Goal: Information Seeking & Learning: Learn about a topic

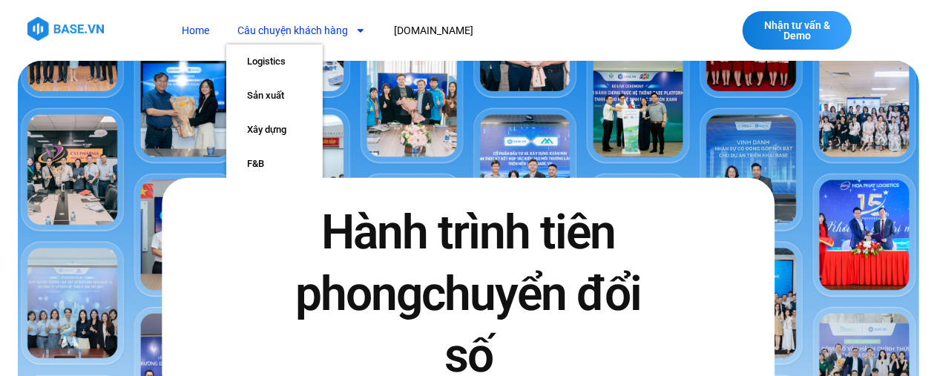
click at [349, 31] on span "Menu" at bounding box center [357, 30] width 18 height 25
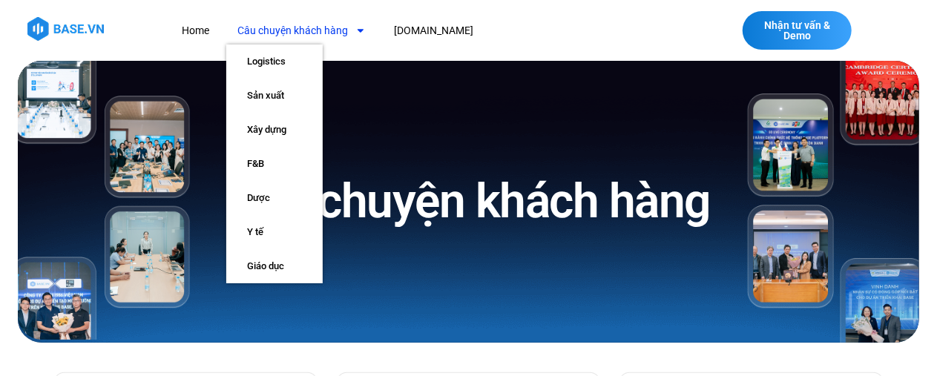
click at [341, 36] on link "Câu chuyện khách hàng" at bounding box center [301, 30] width 151 height 27
click at [258, 65] on link "Logistics" at bounding box center [274, 62] width 96 height 34
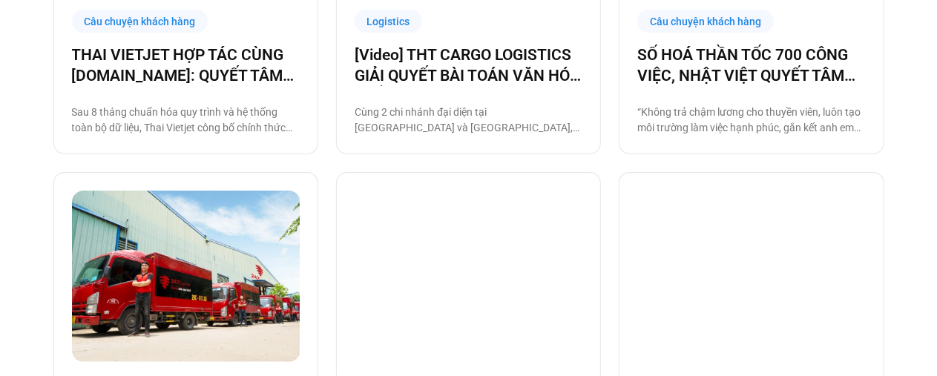
scroll to position [566, 0]
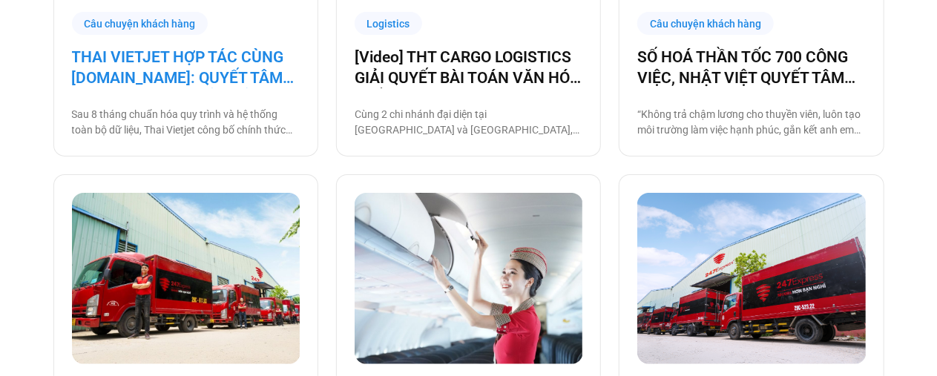
click at [135, 71] on link "THAI VIETJET HỢP TÁC CÙNG [DOMAIN_NAME]: QUYẾT TÂM “CẤT CÁNH” CHUYỂN ĐỔI SỐ" at bounding box center [186, 68] width 228 height 42
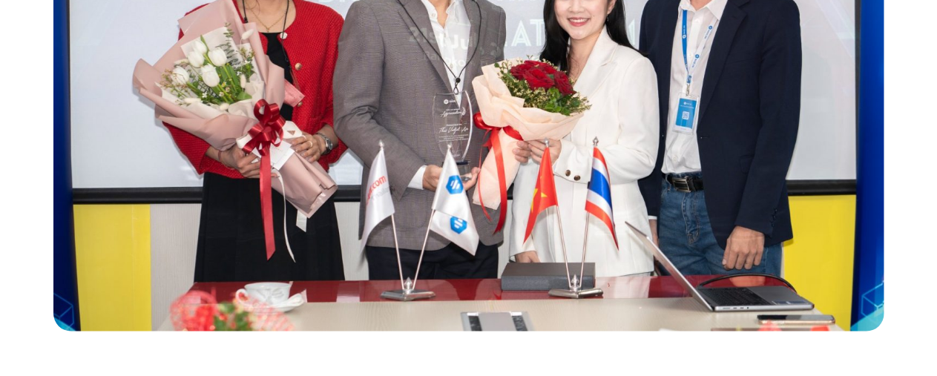
scroll to position [891, 0]
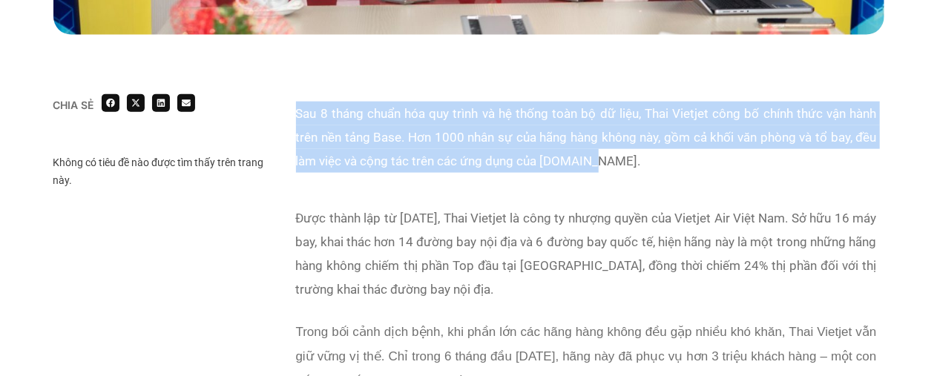
drag, startPoint x: 298, startPoint y: 111, endPoint x: 589, endPoint y: 154, distance: 294.9
click at [589, 154] on p "Sau 8 tháng chuẩn hóa quy trình và hệ thống toàn bộ dữ liệu, Thai Vietjet công …" at bounding box center [586, 137] width 581 height 71
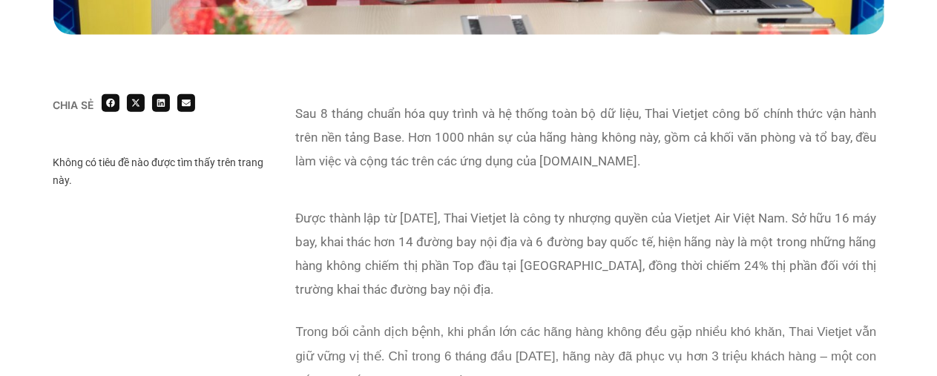
click at [298, 217] on p "Được thành lập từ [DATE], Thai Vietjet là công ty nhượng quyền của Vietjet Air …" at bounding box center [586, 253] width 581 height 95
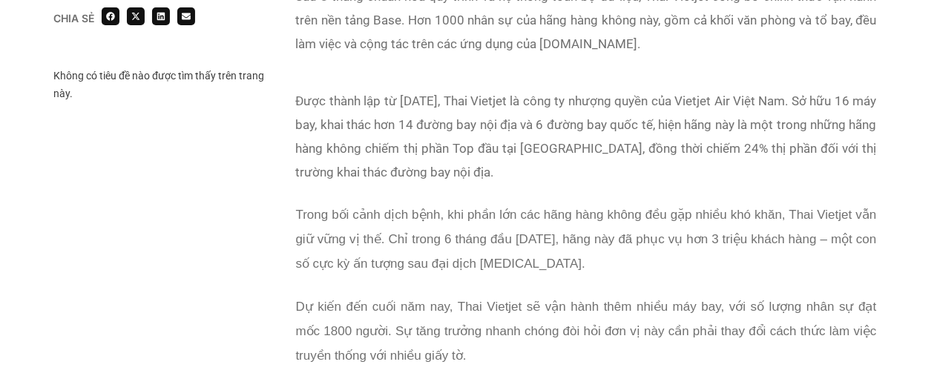
scroll to position [1004, 0]
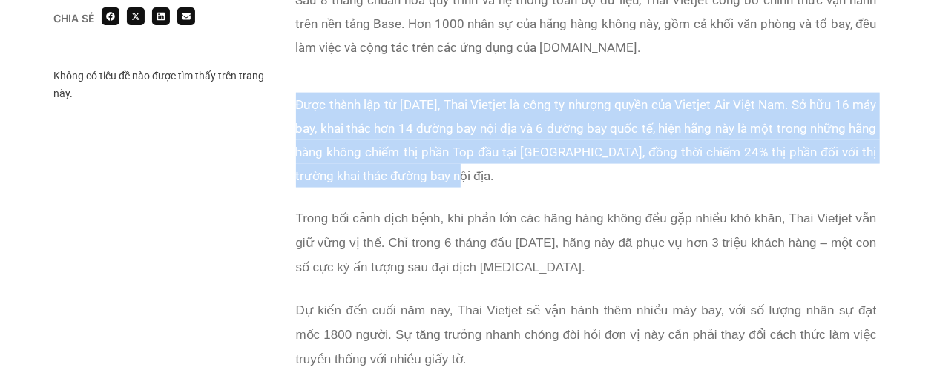
drag, startPoint x: 296, startPoint y: 102, endPoint x: 469, endPoint y: 171, distance: 185.9
click at [469, 171] on p "Được thành lập từ [DATE], Thai Vietjet là công ty nhượng quyền của Vietjet Air …" at bounding box center [586, 140] width 581 height 95
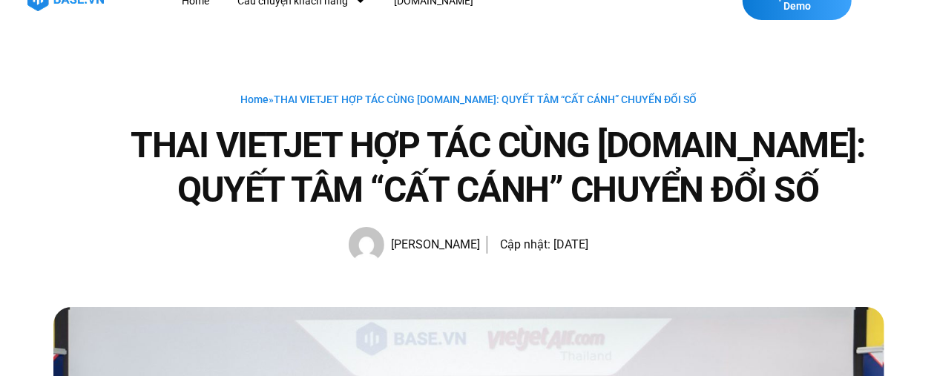
scroll to position [0, 0]
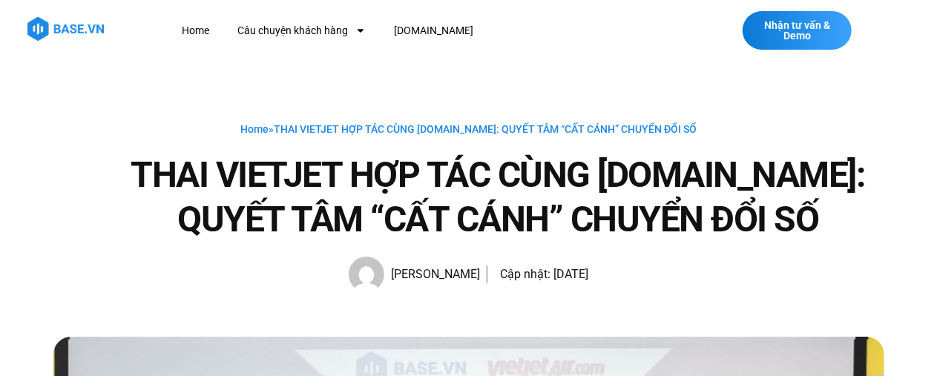
click at [216, 151] on div "Home » THAI VIETJET HỢP TÁC CÙNG [DOMAIN_NAME]: QUYẾT TÂM “CẤT CÁNH” CHUYỂN ĐỔI…" at bounding box center [468, 206] width 831 height 172
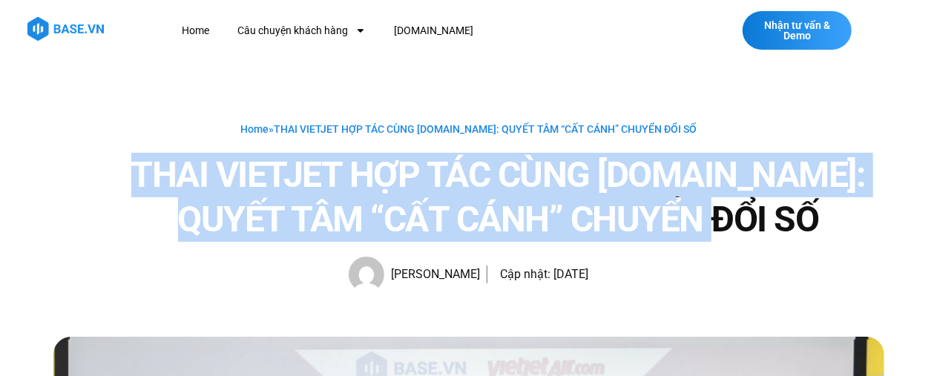
drag, startPoint x: 140, startPoint y: 164, endPoint x: 763, endPoint y: 232, distance: 627.2
click at [763, 232] on h1 "THAI VIETJET HỢP TÁC CÙNG [DOMAIN_NAME]: QUYẾT TÂM “CẤT CÁNH” CHUYỂN ĐỔI SỐ" at bounding box center [499, 197] width 772 height 89
copy h1 "THAI VIETJET HỢP TÁC CÙNG [DOMAIN_NAME]: QUYẾT TÂM “CẤT CÁNH” CHUYỂN ĐỔI SỐ"
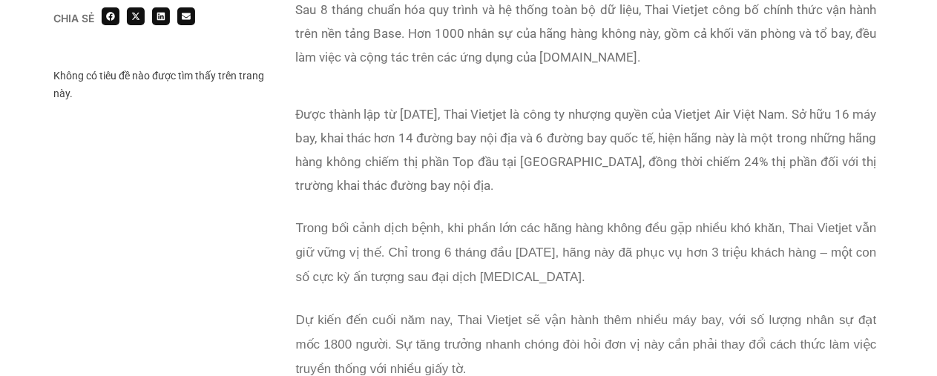
scroll to position [978, 0]
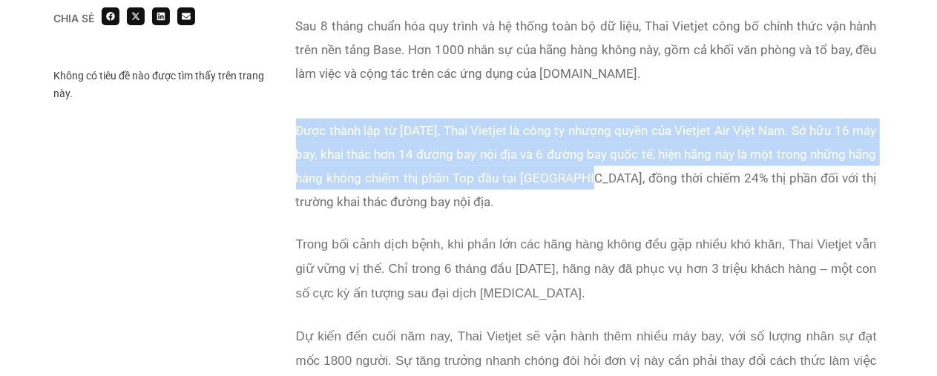
drag, startPoint x: 297, startPoint y: 129, endPoint x: 599, endPoint y: 174, distance: 305.4
click at [599, 174] on p "Được thành lập từ [DATE], Thai Vietjet là công ty nhượng quyền của Vietjet Air …" at bounding box center [586, 166] width 581 height 95
copy p "Được thành lập từ [DATE], Thai Vietjet là công ty nhượng quyền của Vietjet Air …"
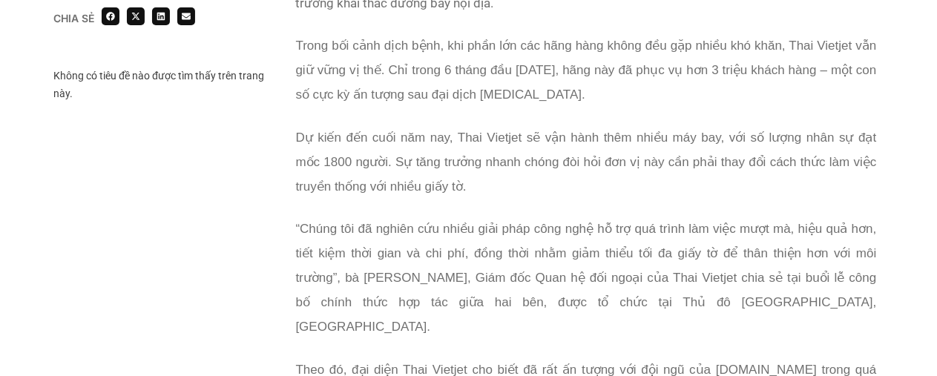
scroll to position [1178, 0]
click at [430, 222] on span "“Chúng tôi đã nghiên cứu nhiều giải pháp công nghệ hỗ trợ quá trình làm việc mư…" at bounding box center [586, 278] width 581 height 112
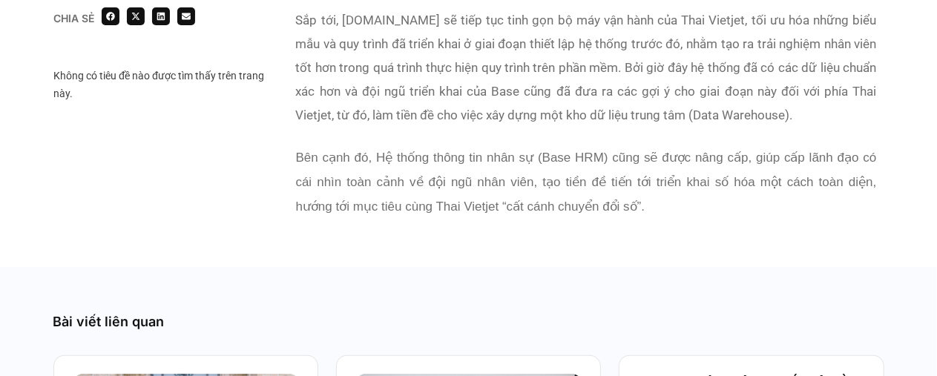
scroll to position [3095, 0]
click at [556, 109] on div "Sắp tới, [DOMAIN_NAME] sẽ tiếp tục tinh gọn bộ máy vận hành của Thai Vietjet, t…" at bounding box center [586, 121] width 581 height 229
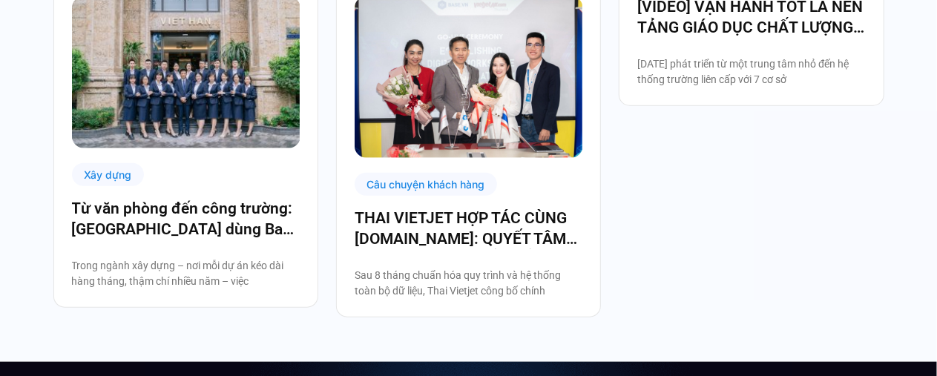
scroll to position [3473, 0]
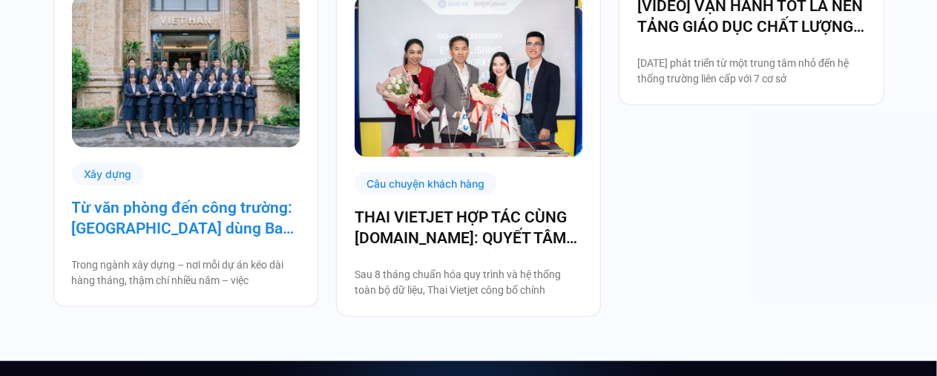
click at [167, 200] on link "Từ văn phòng đến công trường: [GEOGRAPHIC_DATA] dùng Base số hóa hệ thống quản …" at bounding box center [186, 218] width 228 height 42
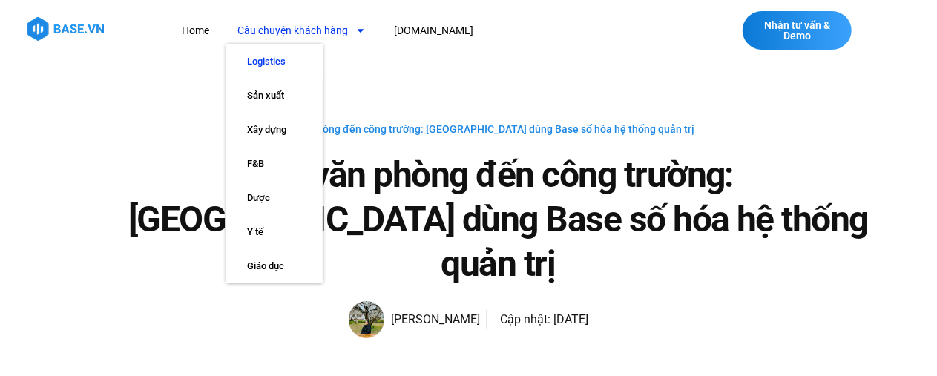
click at [288, 64] on link "Logistics" at bounding box center [274, 62] width 96 height 34
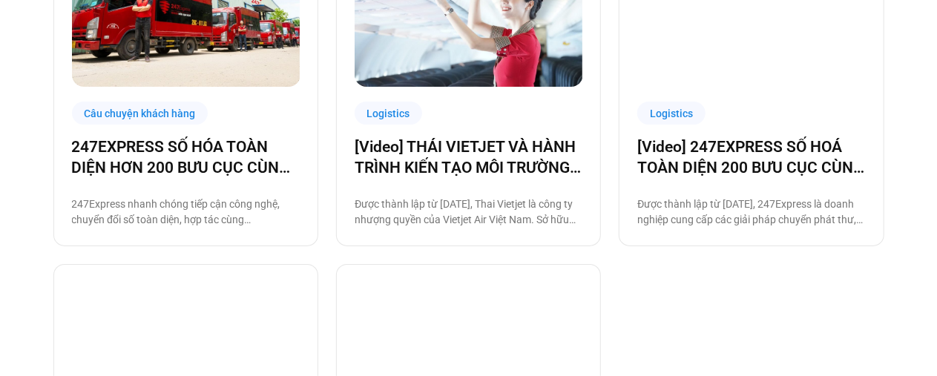
scroll to position [854, 0]
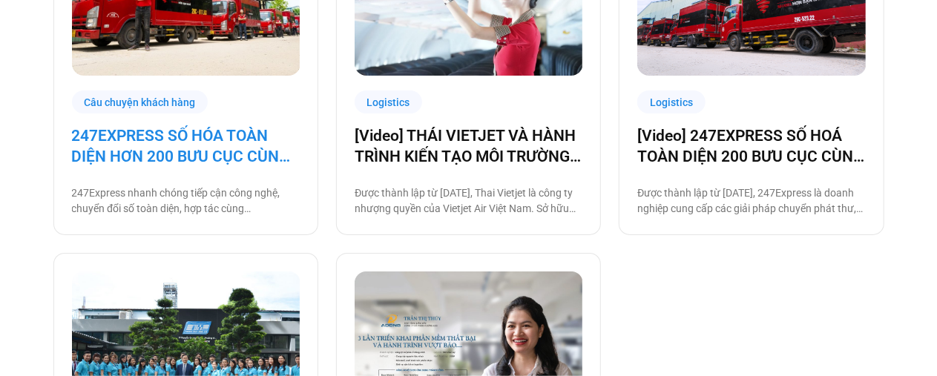
click at [225, 142] on link "247EXPRESS SỐ HÓA TOÀN DIỆN HƠN 200 BƯU CỤC CÙNG [DOMAIN_NAME]" at bounding box center [186, 146] width 228 height 42
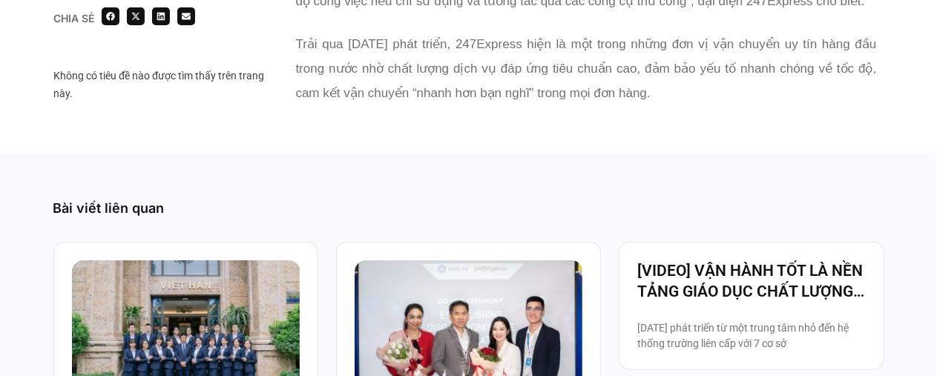
scroll to position [3269, 0]
